Goal: Information Seeking & Learning: Learn about a topic

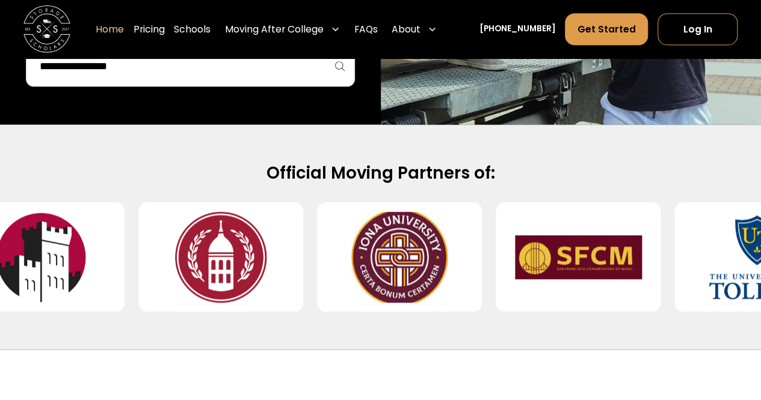
scroll to position [425, 0]
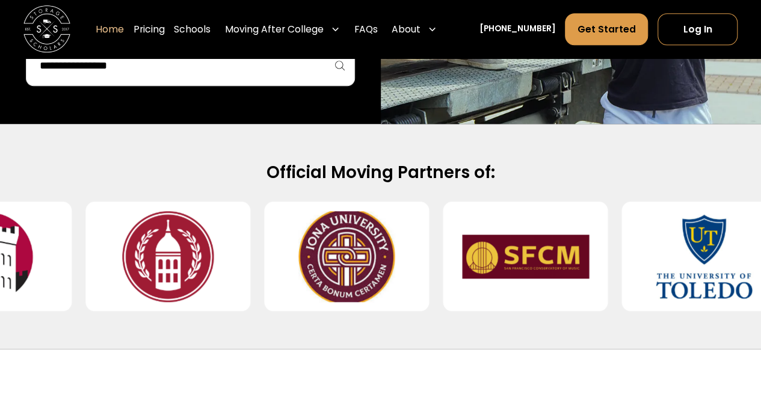
click at [267, 73] on input "search" at bounding box center [191, 65] width 304 height 20
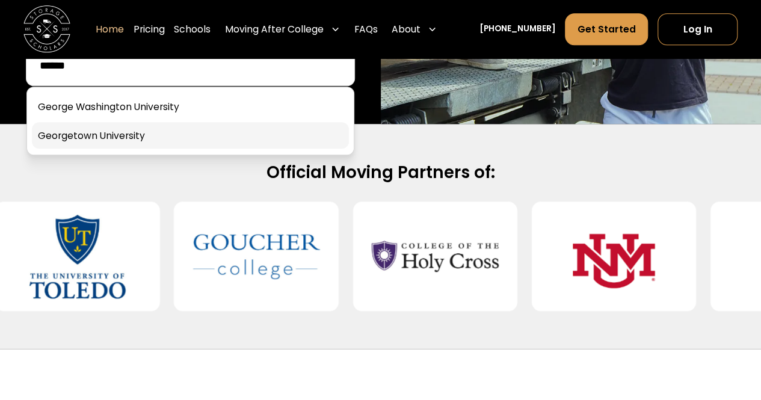
type input "******"
click at [249, 142] on link at bounding box center [190, 135] width 317 height 26
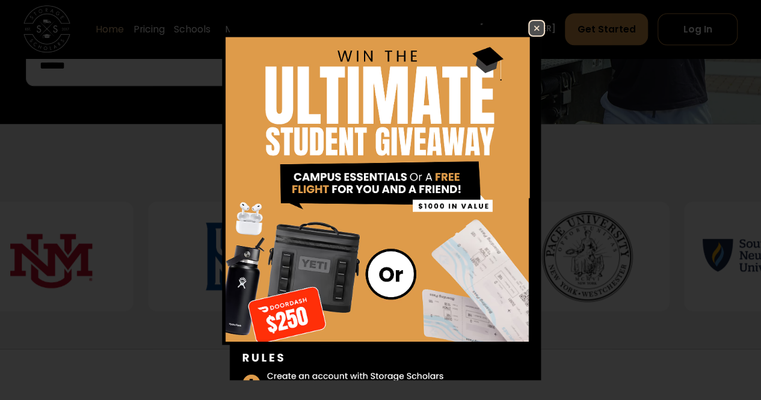
click at [507, 35] on img at bounding box center [380, 231] width 329 height 423
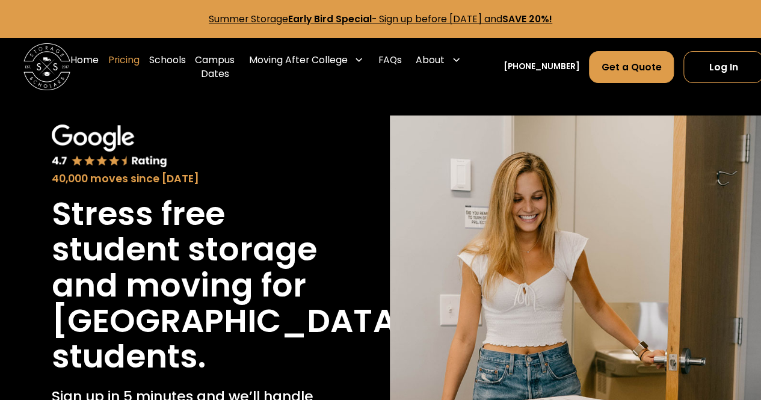
click at [132, 62] on link "Pricing" at bounding box center [123, 66] width 31 height 47
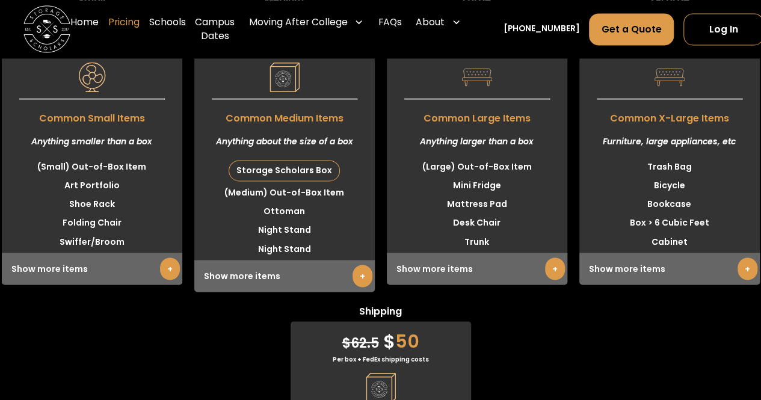
scroll to position [3191, 0]
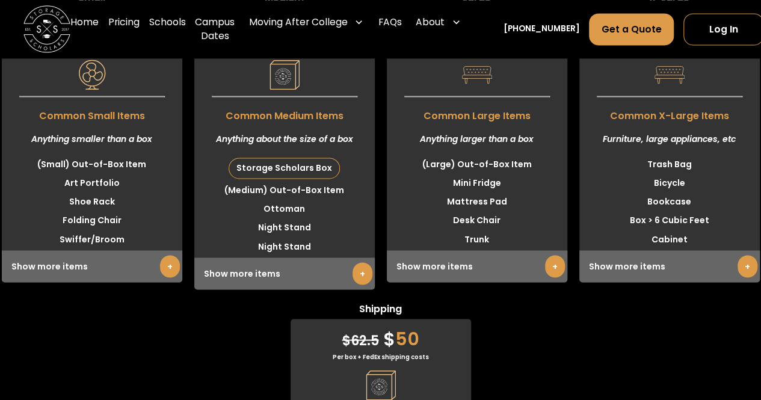
click at [361, 285] on link "+" at bounding box center [363, 273] width 20 height 22
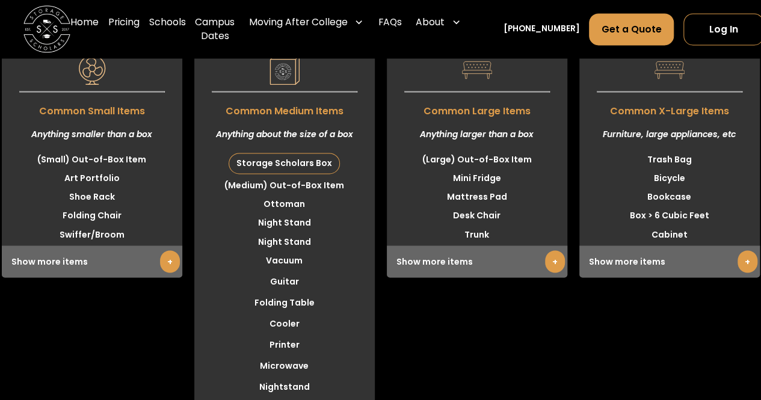
scroll to position [3197, 0]
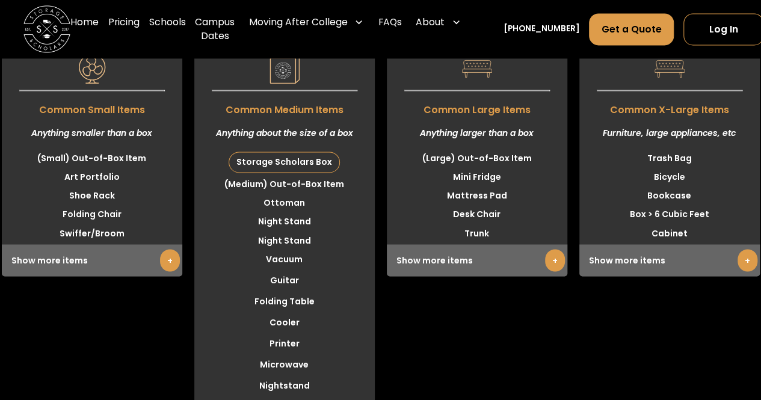
click at [553, 271] on link "+" at bounding box center [555, 260] width 20 height 22
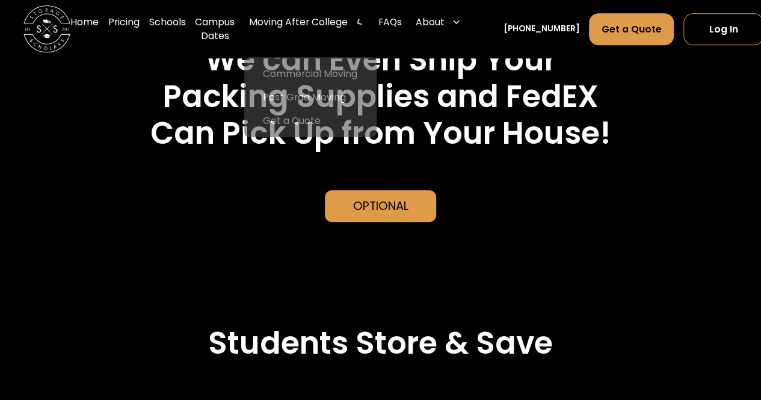
scroll to position [2712, 0]
